Goal: Task Accomplishment & Management: Complete application form

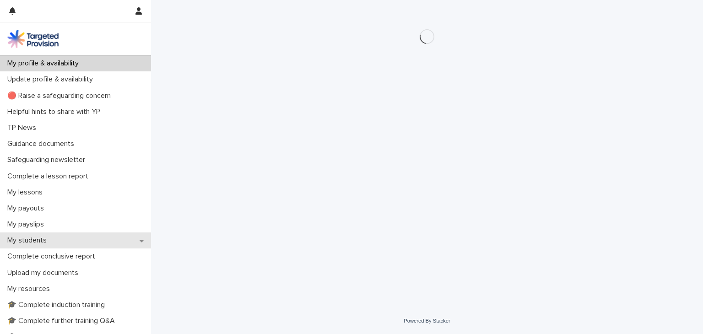
click at [26, 239] on p "My students" at bounding box center [29, 240] width 50 height 9
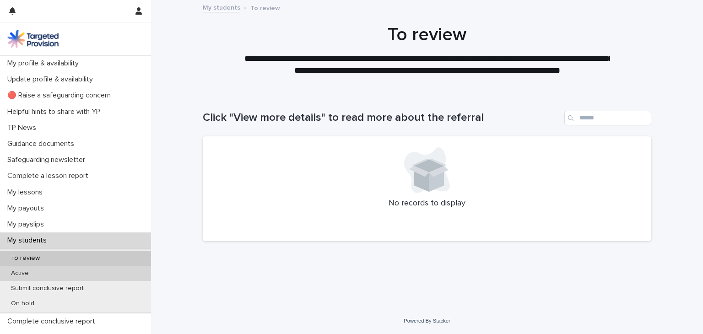
click at [45, 270] on div "Active" at bounding box center [75, 273] width 151 height 15
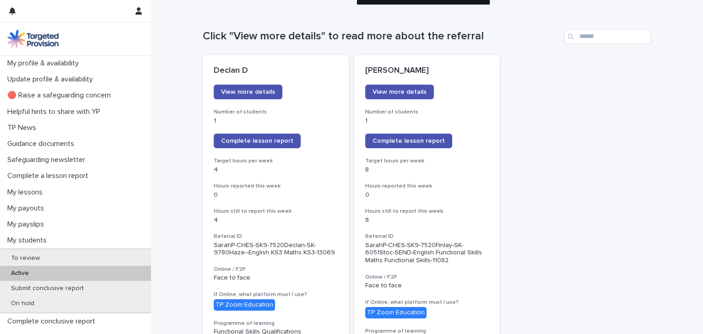
scroll to position [81, 0]
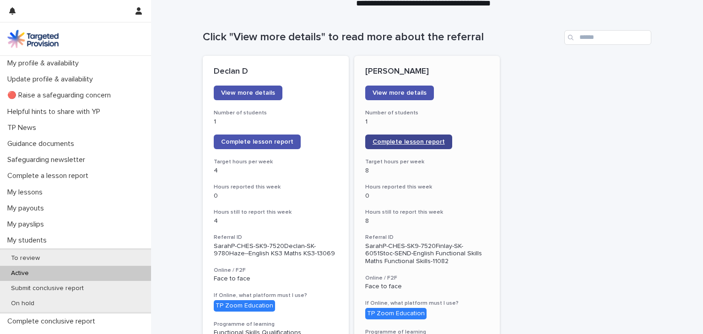
click at [390, 140] on span "Complete lesson report" at bounding box center [409, 142] width 72 height 6
